Goal: Information Seeking & Learning: Learn about a topic

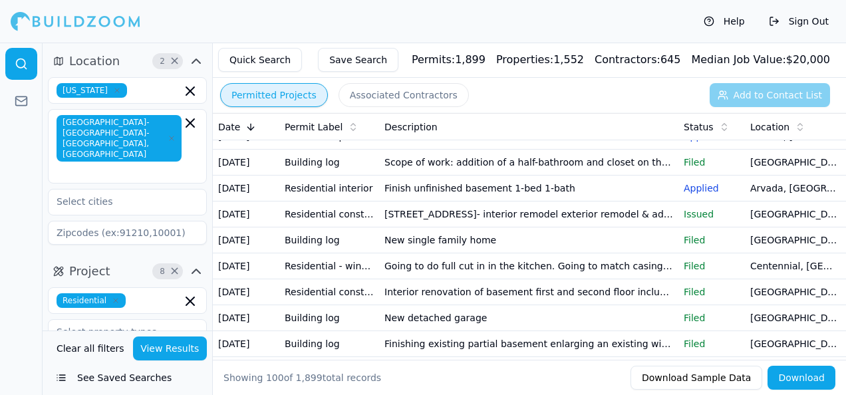
scroll to position [133, 0]
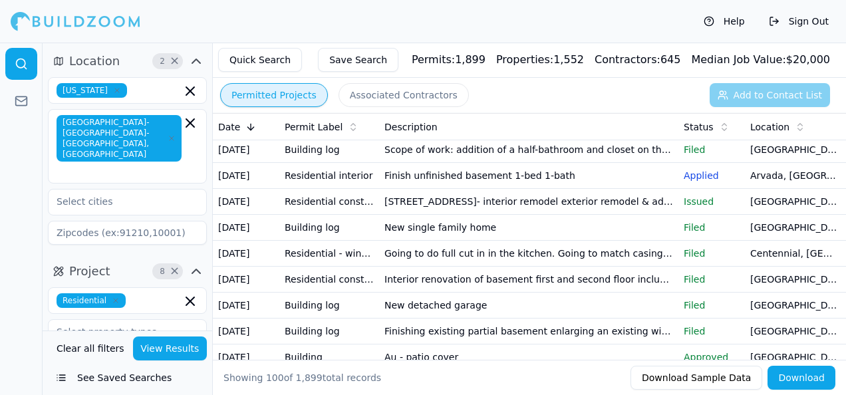
click at [442, 267] on td "Going to do full cut in in the kitchen. Going to match casing to other patio do…" at bounding box center [528, 254] width 299 height 26
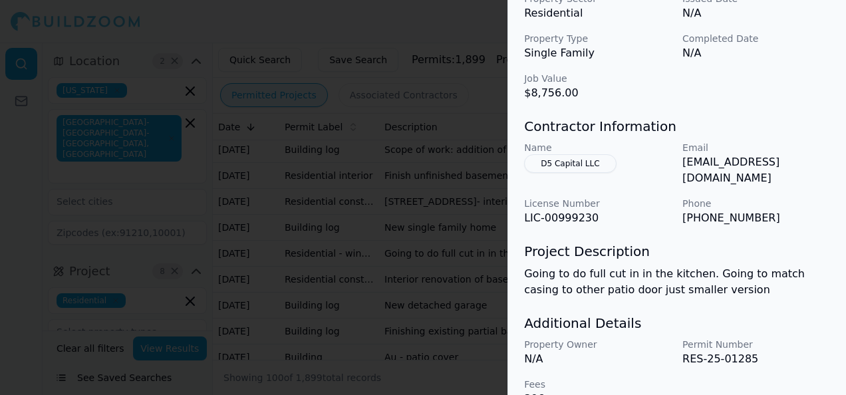
scroll to position [504, 0]
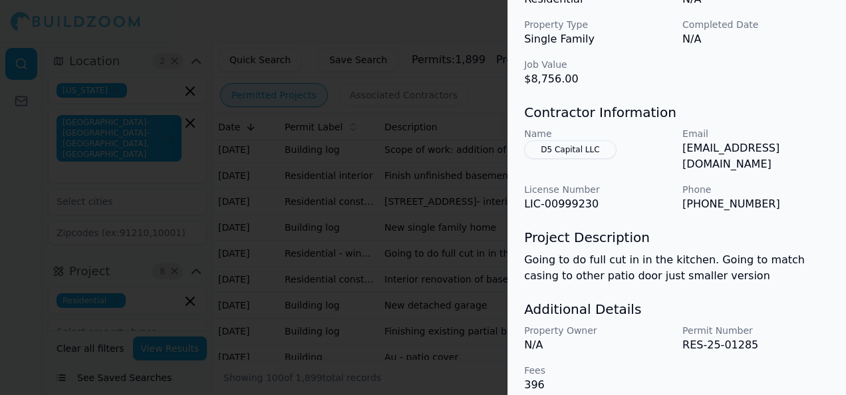
click at [470, 215] on div at bounding box center [423, 197] width 846 height 395
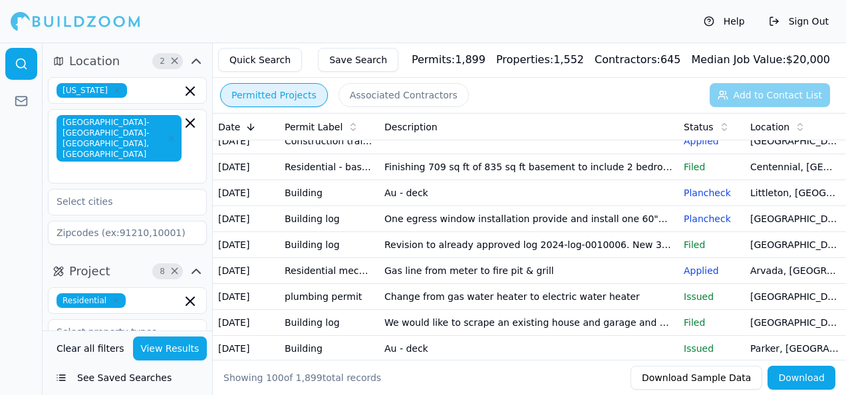
scroll to position [1330, 0]
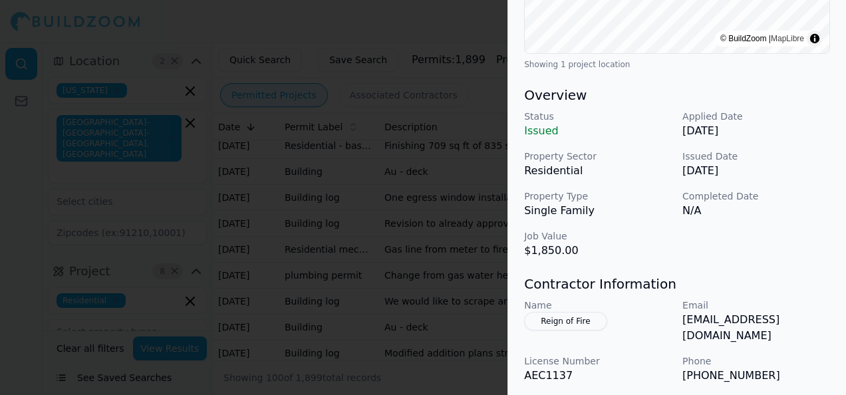
scroll to position [488, 0]
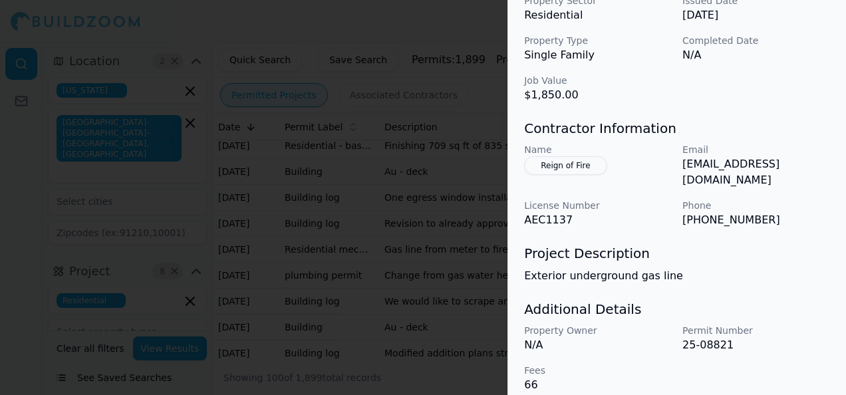
click at [309, 233] on div at bounding box center [423, 197] width 846 height 395
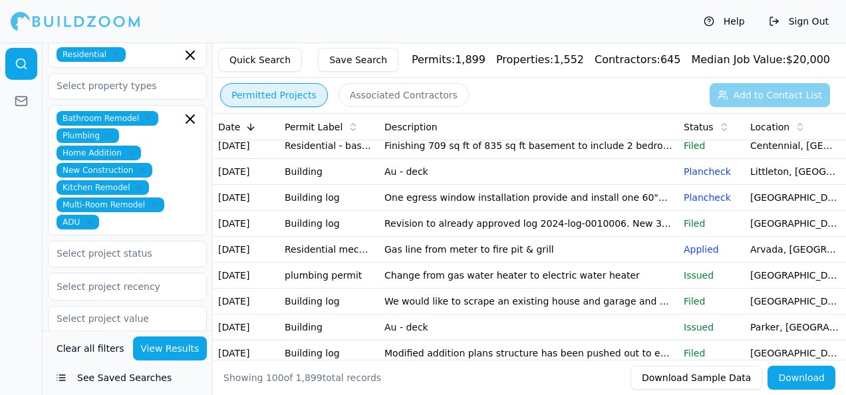
scroll to position [266, 0]
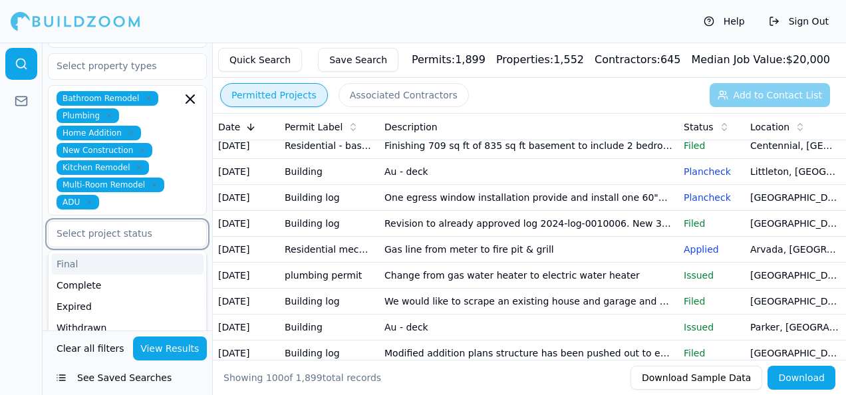
click at [130, 221] on input "text" at bounding box center [119, 233] width 141 height 24
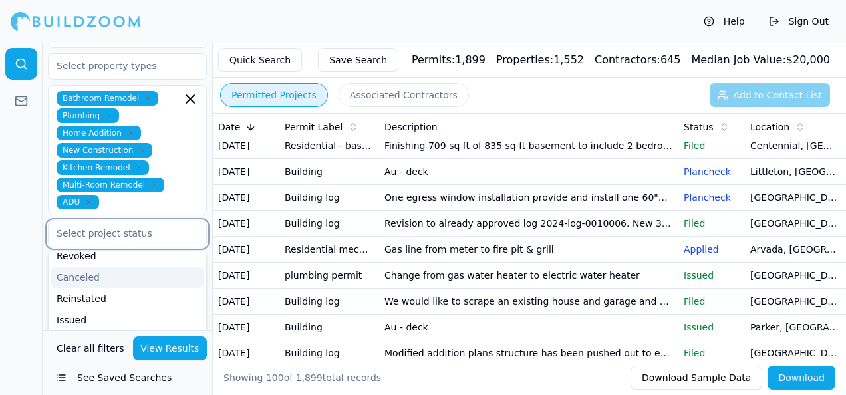
scroll to position [133, 0]
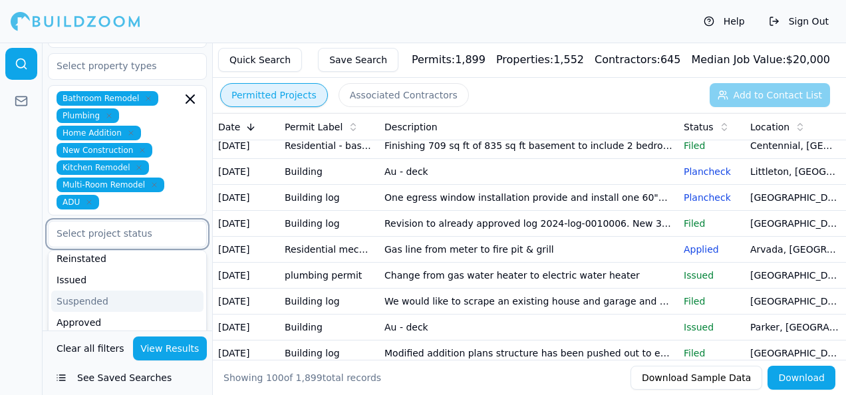
click at [108, 290] on div "Suspended" at bounding box center [127, 300] width 152 height 21
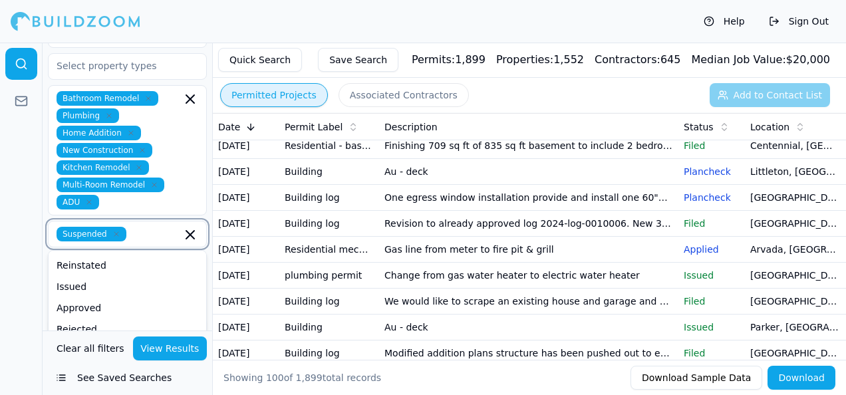
scroll to position [126, 0]
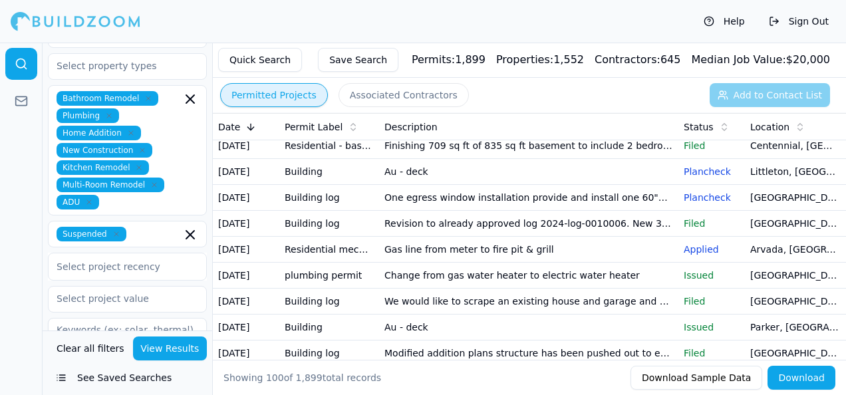
click at [169, 346] on button "View Results" at bounding box center [170, 348] width 74 height 24
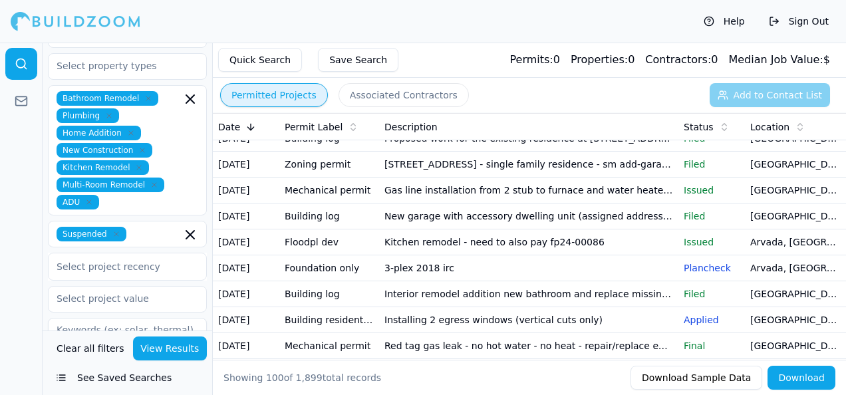
scroll to position [0, 0]
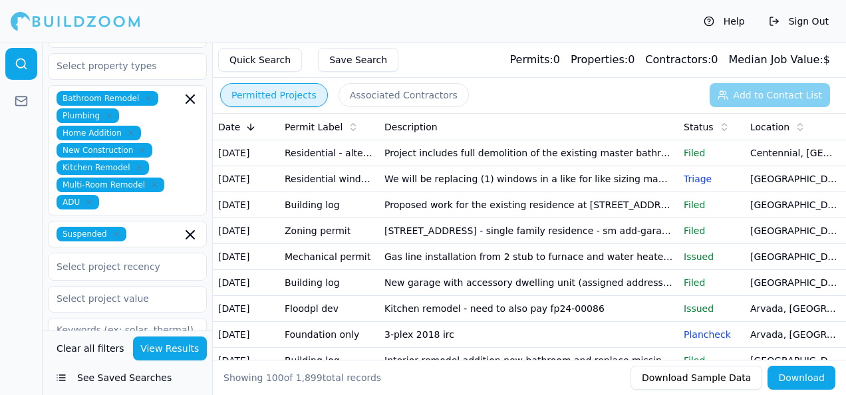
click at [409, 166] on td "Project includes full demolition of the existing master bathroom partition wall…" at bounding box center [528, 153] width 299 height 26
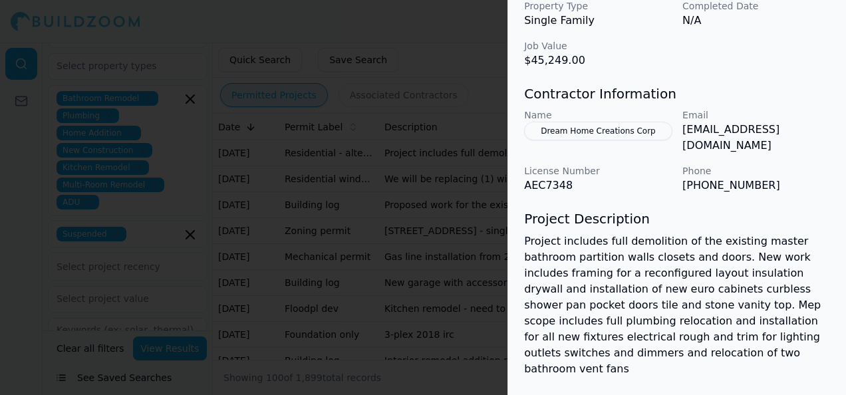
scroll to position [532, 0]
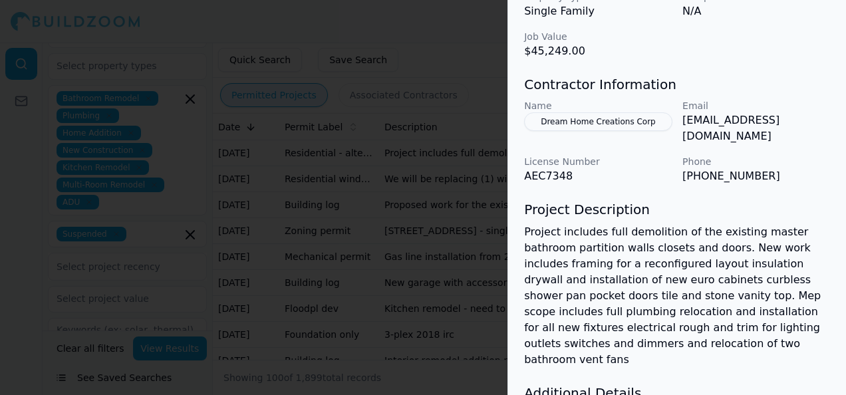
click at [479, 262] on div at bounding box center [423, 197] width 846 height 395
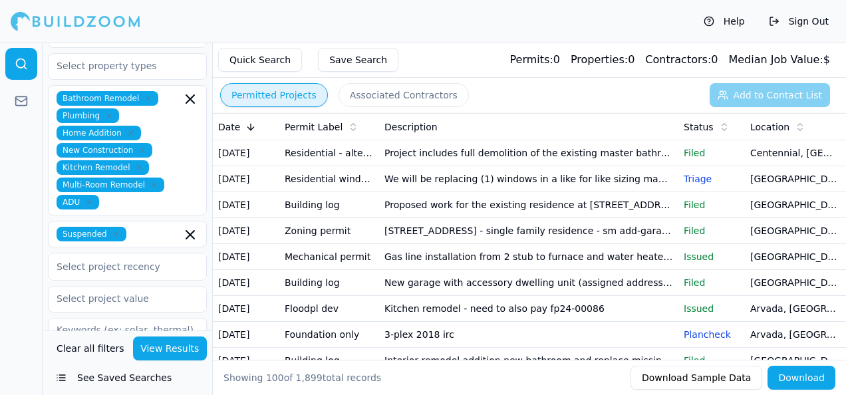
click at [699, 185] on p "Triage" at bounding box center [711, 178] width 56 height 13
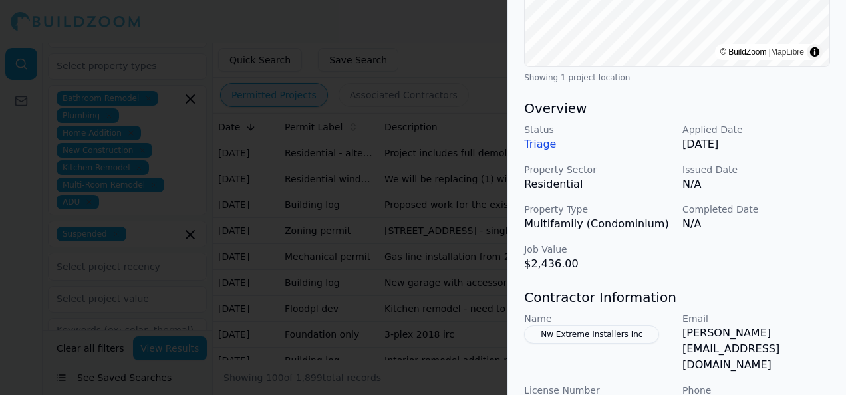
scroll to position [332, 0]
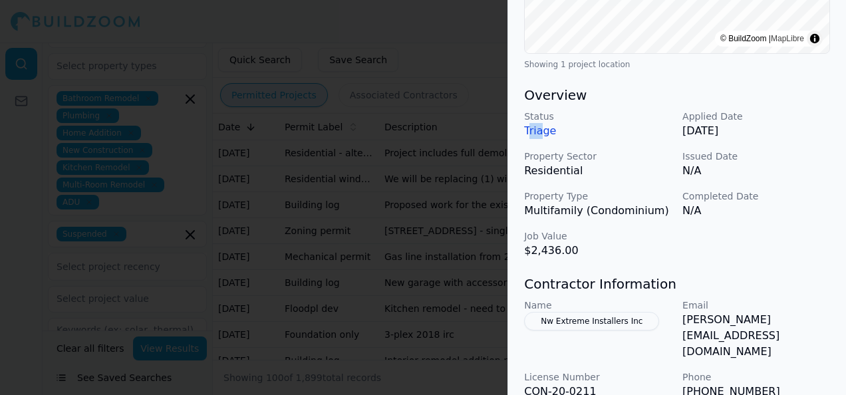
drag, startPoint x: 528, startPoint y: 129, endPoint x: 542, endPoint y: 130, distance: 13.3
click at [542, 130] on p "Triage" at bounding box center [598, 131] width 148 height 16
drag, startPoint x: 542, startPoint y: 130, endPoint x: 649, endPoint y: 213, distance: 135.9
click at [649, 213] on p "Multifamily (Condominium)" at bounding box center [598, 211] width 148 height 16
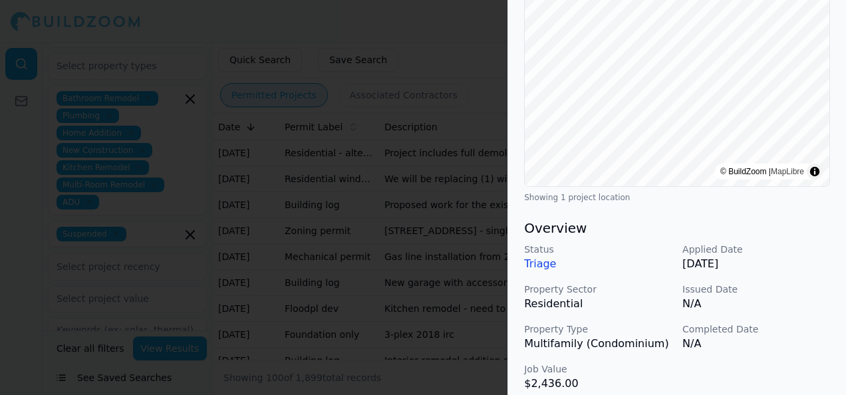
scroll to position [0, 0]
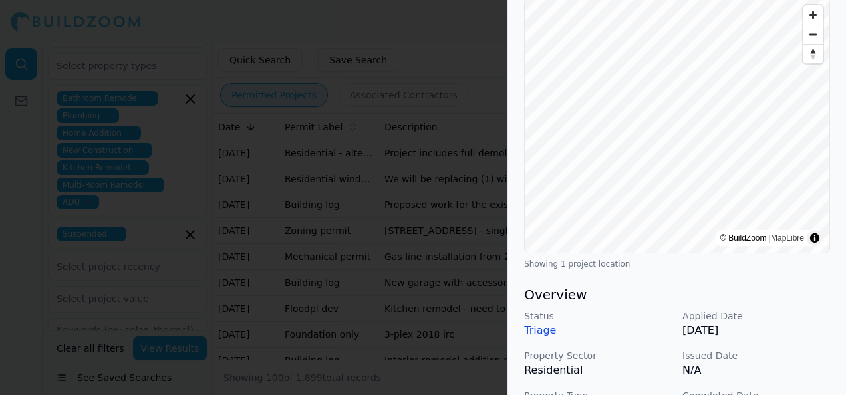
scroll to position [199, 0]
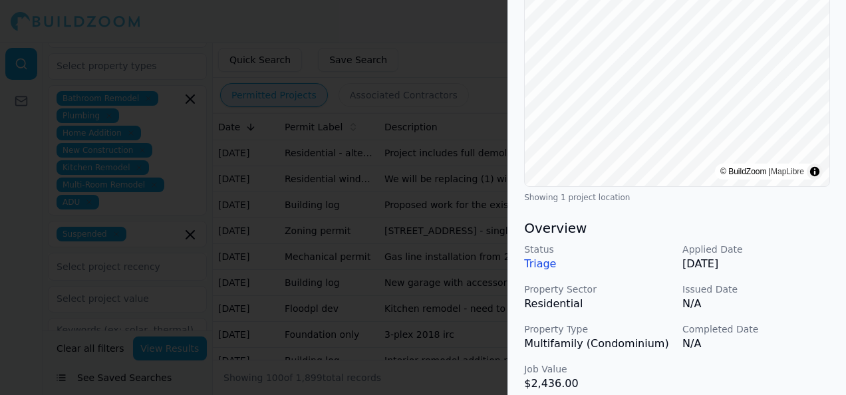
click at [222, 144] on div at bounding box center [423, 197] width 846 height 395
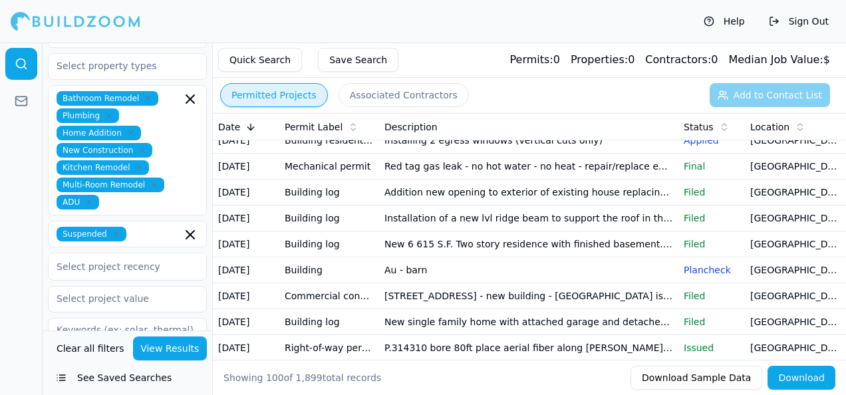
scroll to position [332, 0]
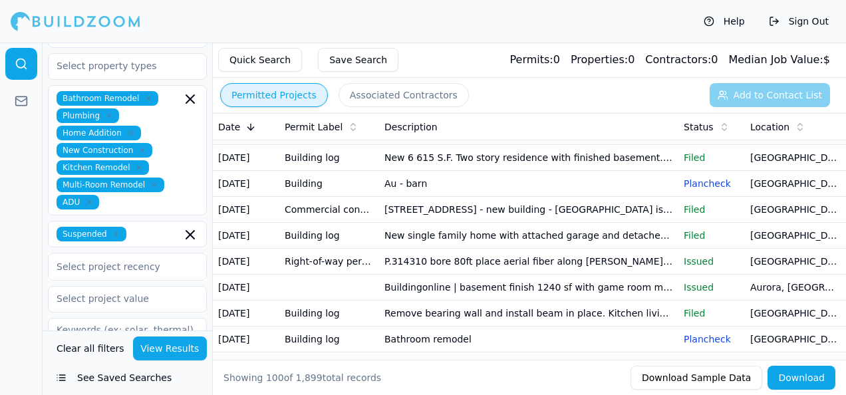
click at [524, 93] on td "Red tag gas leak - no hot water - no heat - repair/replace existing gas line th…" at bounding box center [528, 80] width 299 height 26
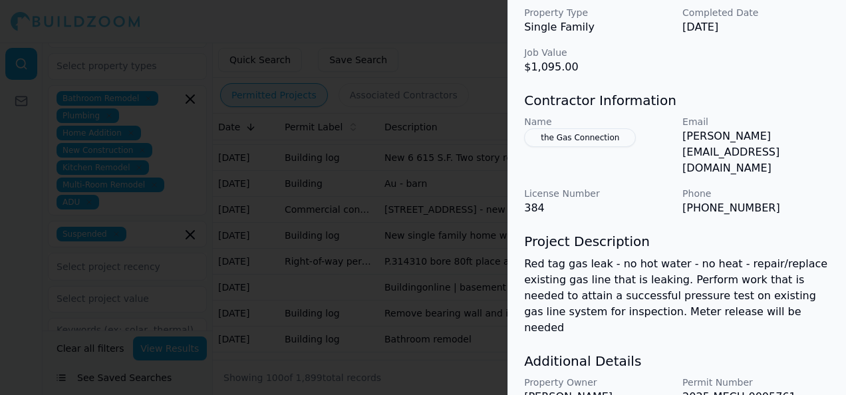
scroll to position [532, 0]
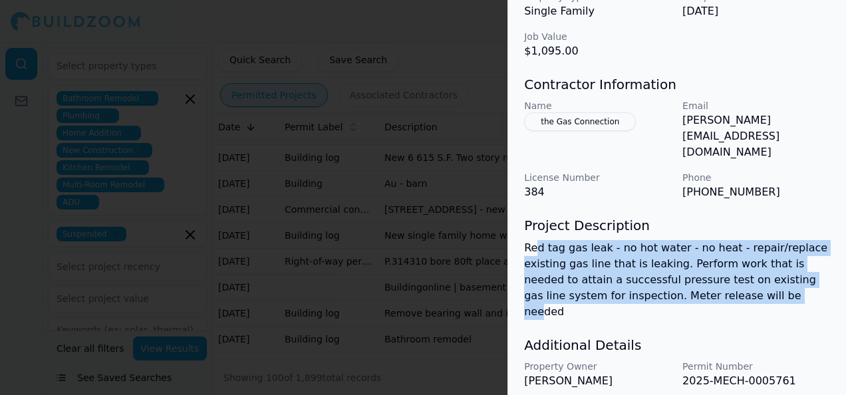
drag, startPoint x: 532, startPoint y: 219, endPoint x: 697, endPoint y: 264, distance: 170.1
click at [697, 264] on p "Red tag gas leak - no hot water - no heat - repair/replace existing gas line th…" at bounding box center [677, 280] width 306 height 80
click at [588, 240] on p "Red tag gas leak - no hot water - no heat - repair/replace existing gas line th…" at bounding box center [677, 280] width 306 height 80
click at [19, 206] on div at bounding box center [423, 197] width 846 height 395
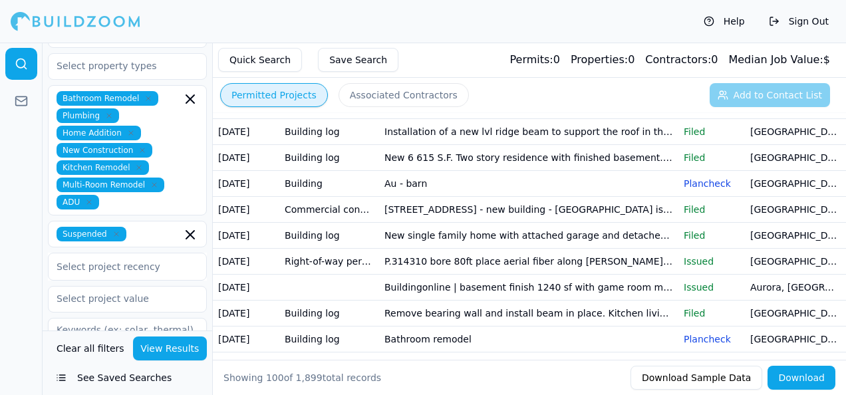
scroll to position [0, 0]
